Goal: Browse casually

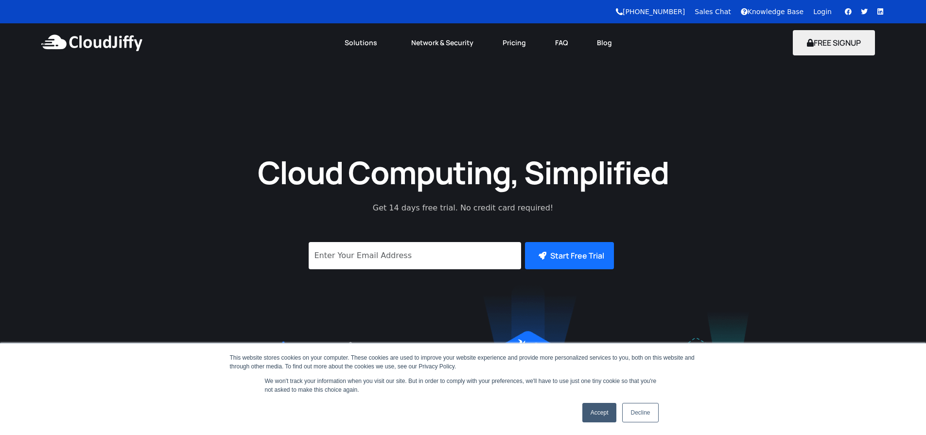
click at [59, 111] on div "Cloud Computing, Simplified Get 14 days free trial. No credit card required! Su…" at bounding box center [463, 291] width 926 height 459
click at [593, 413] on link "Accept" at bounding box center [599, 412] width 34 height 19
